Goal: Find specific page/section: Find specific page/section

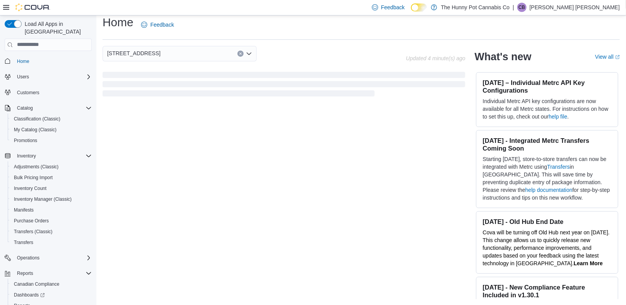
scroll to position [40, 0]
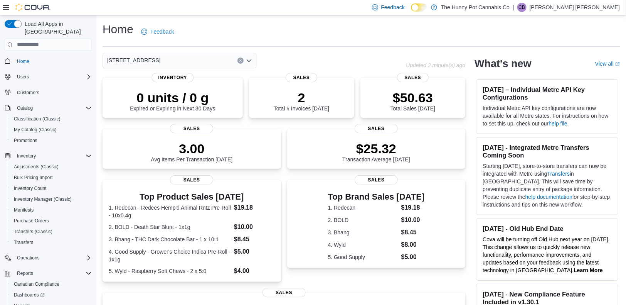
click at [240, 59] on icon "Clear input" at bounding box center [240, 60] width 2 height 2
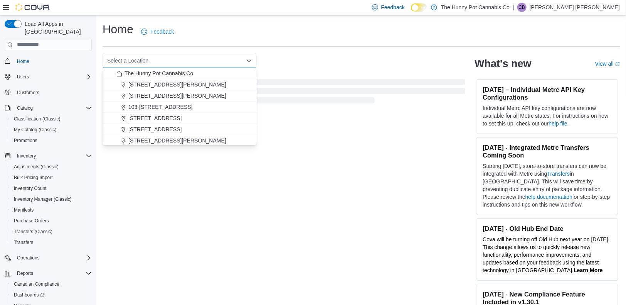
click at [300, 59] on div "Select a Location Combo box. Selected. Combo box input. Select a Location. Type…" at bounding box center [284, 60] width 363 height 15
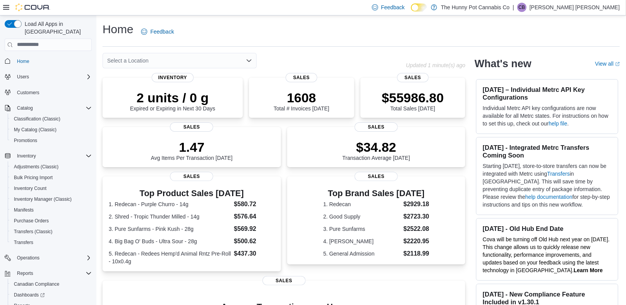
click at [228, 57] on div "Select a Location" at bounding box center [180, 60] width 154 height 15
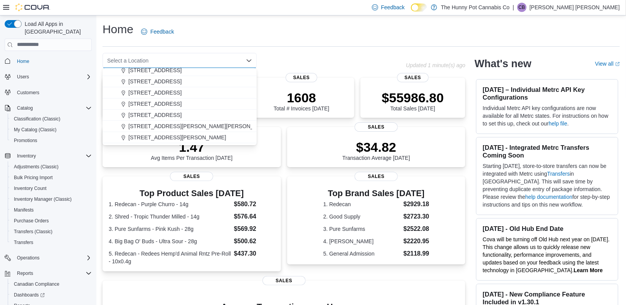
scroll to position [243, 0]
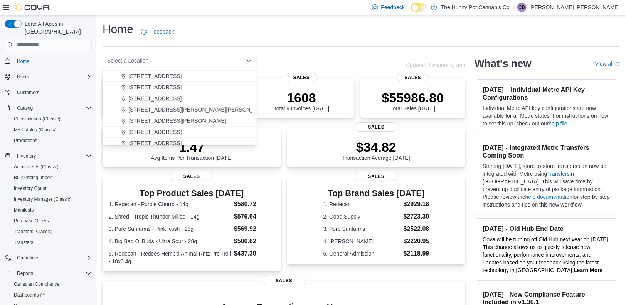
click at [163, 98] on span "[STREET_ADDRESS]" at bounding box center [154, 98] width 53 height 8
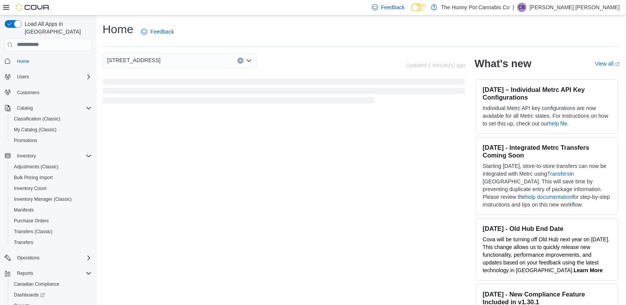
click at [303, 56] on div "[STREET_ADDRESS] Selected. [STREET_ADDRESS] Press Backspace to delete [STREET_A…" at bounding box center [255, 60] width 304 height 15
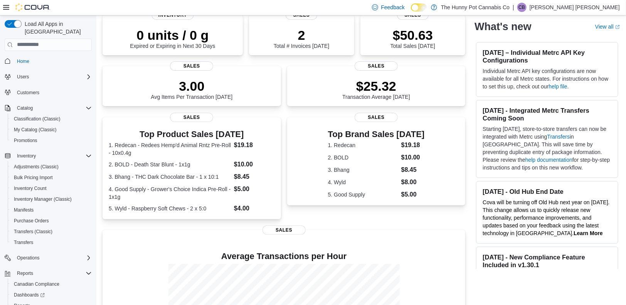
scroll to position [0, 0]
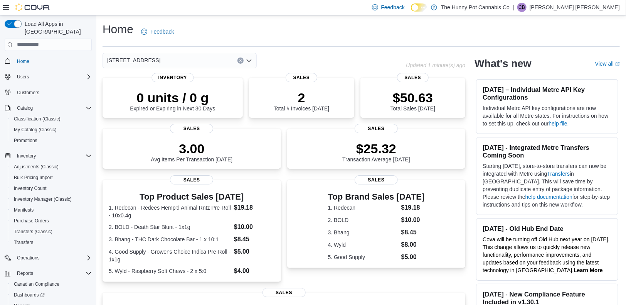
click at [243, 60] on button "Clear input" at bounding box center [241, 60] width 6 height 6
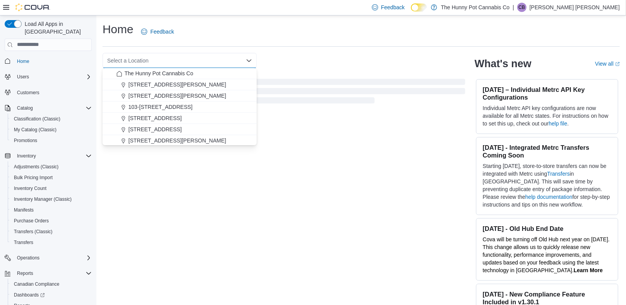
click at [311, 64] on div "Select a Location Combo box. Selected. Combo box input. Select a Location. Type…" at bounding box center [284, 60] width 363 height 15
